Goal: Transaction & Acquisition: Obtain resource

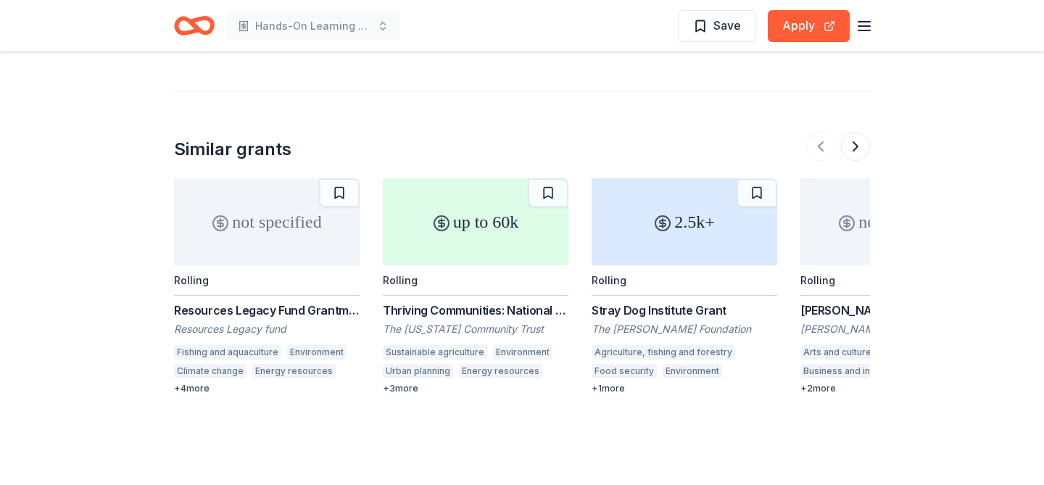
scroll to position [2243, 0]
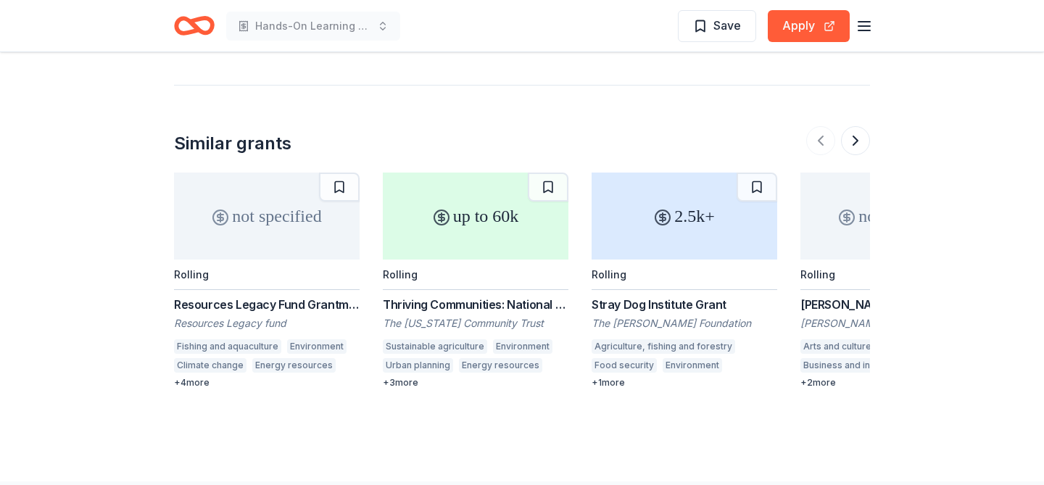
click at [513, 226] on div "up to 60k" at bounding box center [476, 216] width 186 height 87
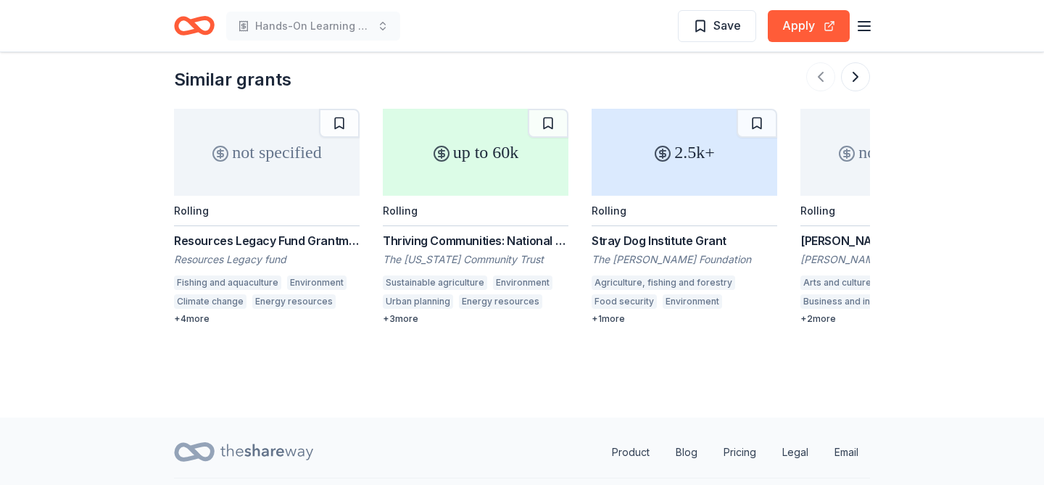
scroll to position [0, 116]
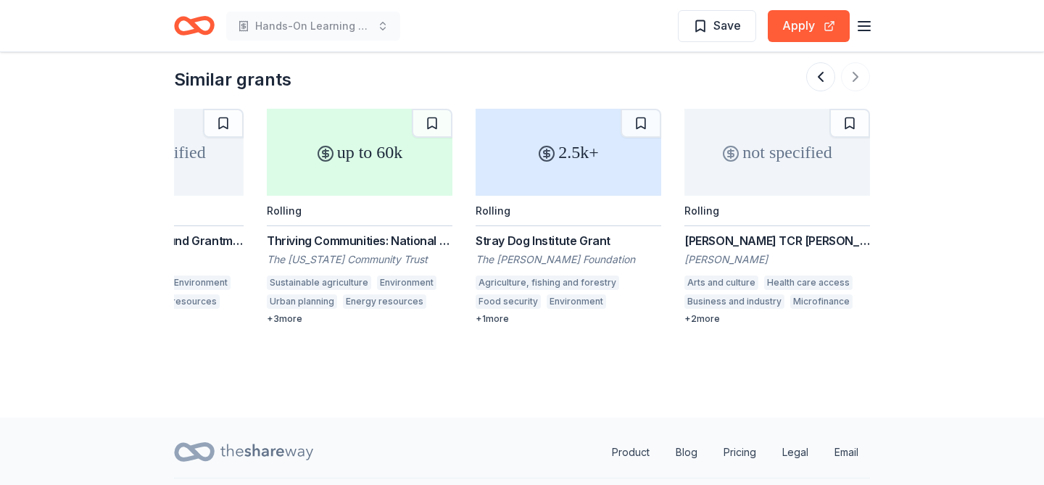
click at [292, 313] on div "+ 3 more" at bounding box center [360, 319] width 186 height 12
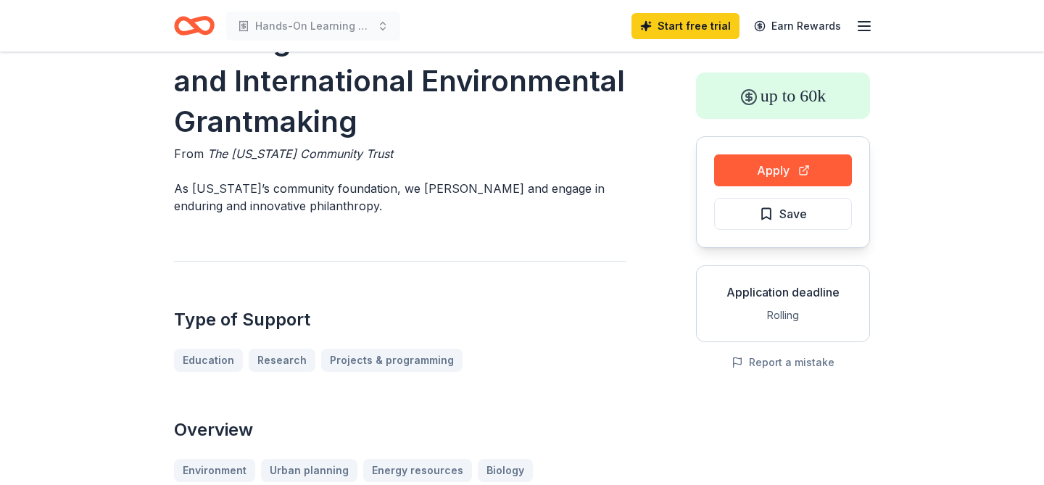
scroll to position [49, 0]
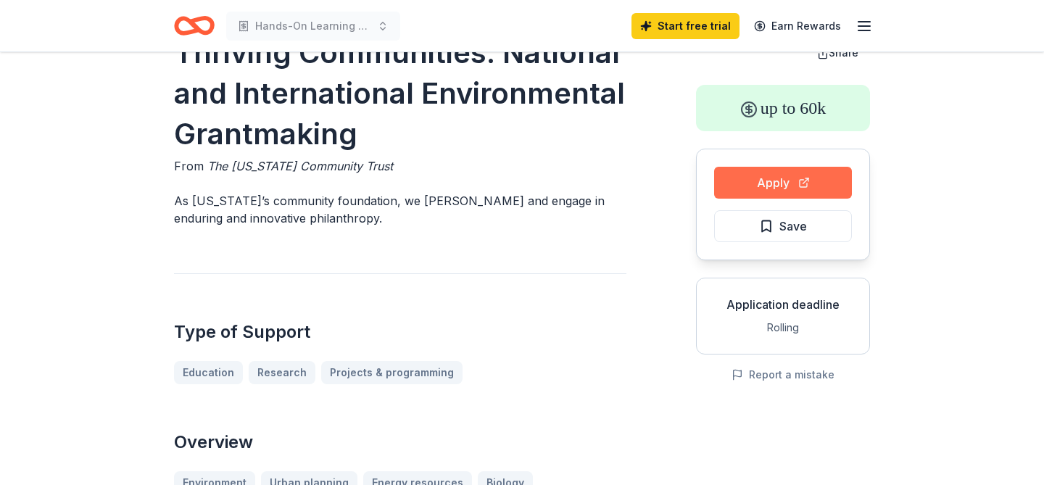
click at [792, 192] on button "Apply" at bounding box center [783, 183] width 138 height 32
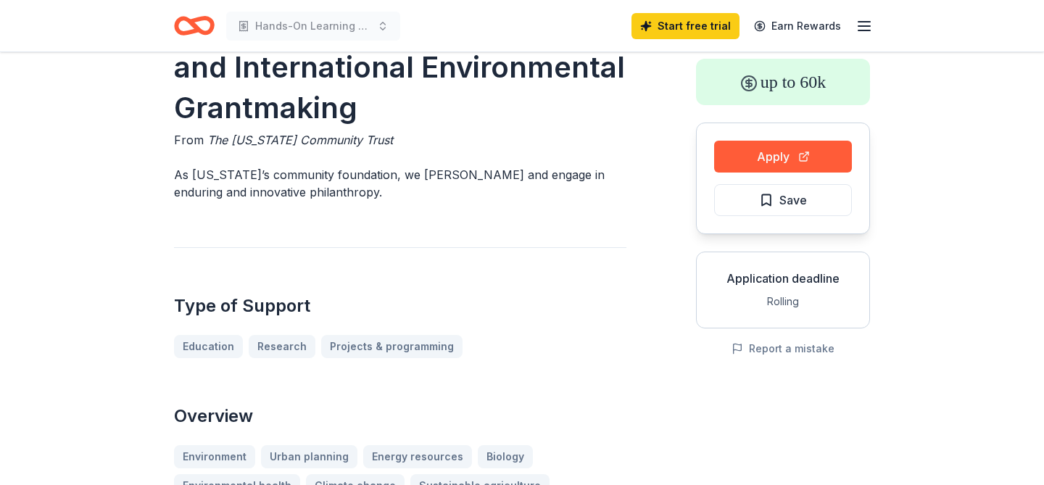
scroll to position [0, 0]
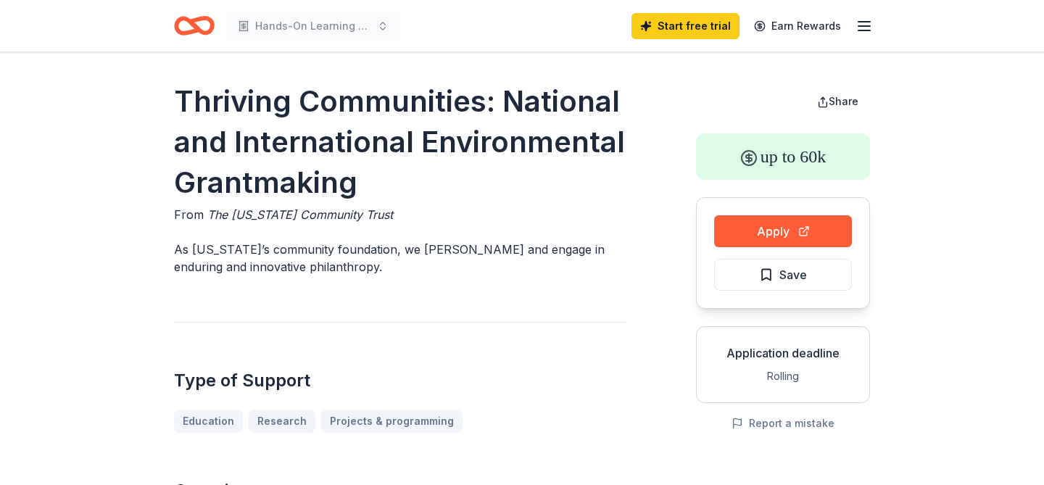
drag, startPoint x: 385, startPoint y: 211, endPoint x: 223, endPoint y: 216, distance: 162.5
click at [223, 216] on div "From The New York Community Trust" at bounding box center [400, 214] width 452 height 17
click at [213, 214] on span "The [US_STATE] Community Trust" at bounding box center [300, 214] width 186 height 15
click at [781, 228] on button "Apply" at bounding box center [783, 231] width 138 height 32
